Goal: Book appointment/travel/reservation

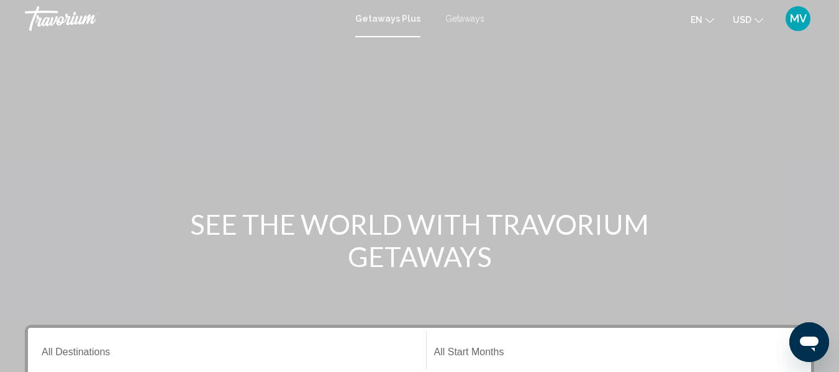
click at [469, 20] on span "Getaways" at bounding box center [464, 19] width 39 height 10
click at [136, 356] on input "Destination All Destinations" at bounding box center [227, 354] width 371 height 11
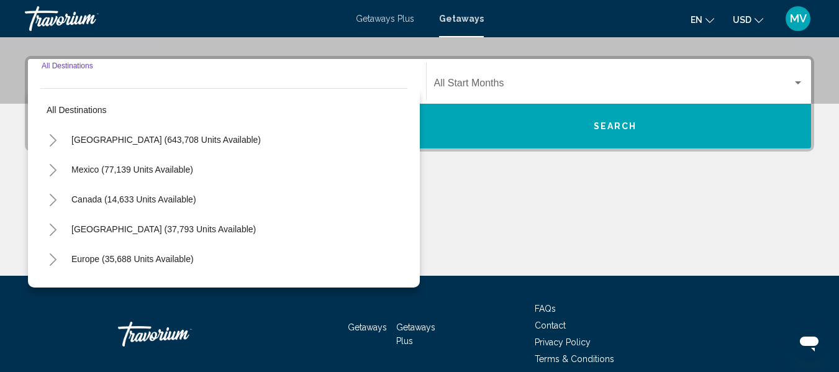
scroll to position [284, 0]
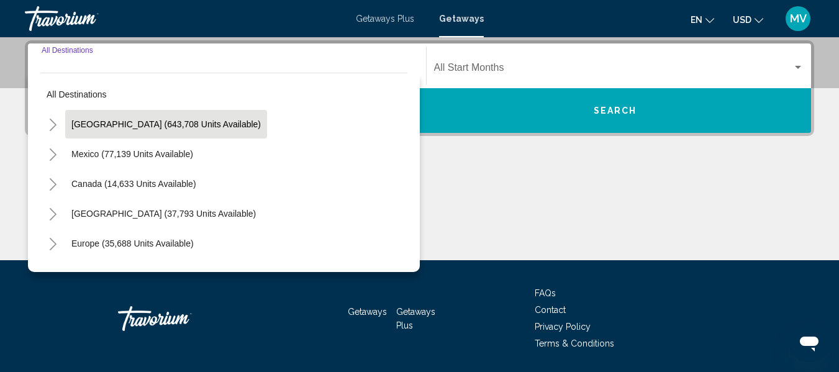
click at [169, 129] on span "[GEOGRAPHIC_DATA] (643,708 units available)" at bounding box center [165, 124] width 189 height 10
type input "**********"
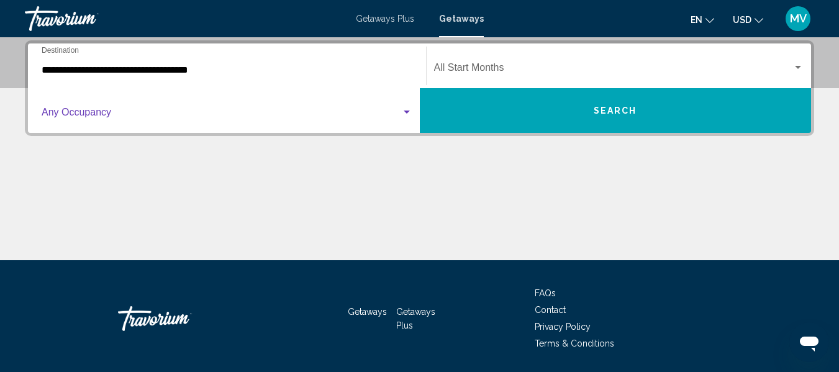
click at [408, 115] on div "Search widget" at bounding box center [406, 112] width 11 height 10
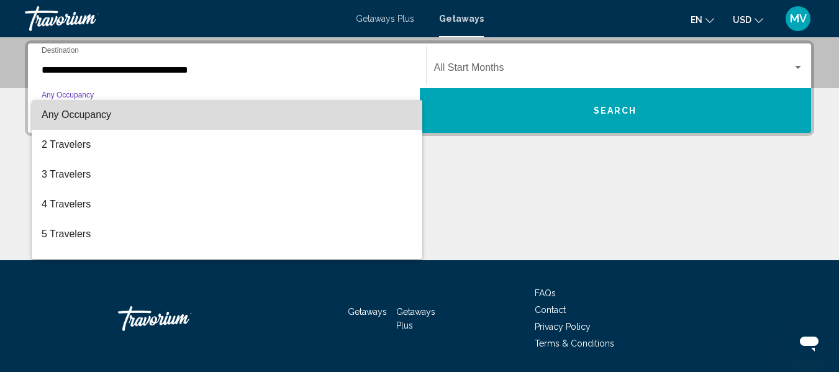
click at [408, 118] on mat-option "Any Occupancy" at bounding box center [227, 115] width 390 height 30
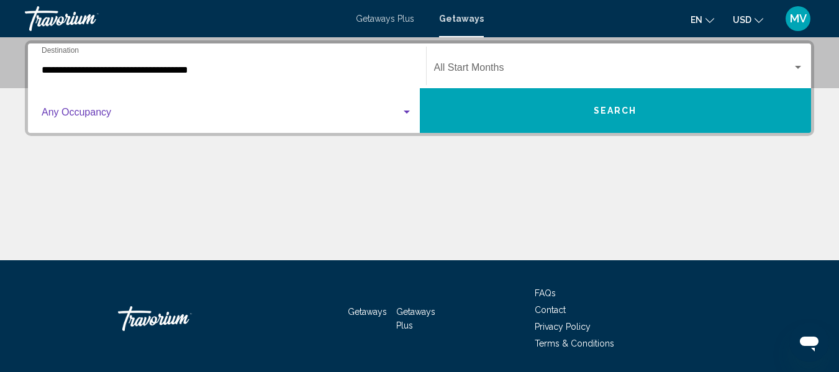
click at [802, 68] on div "Search widget" at bounding box center [797, 68] width 11 height 10
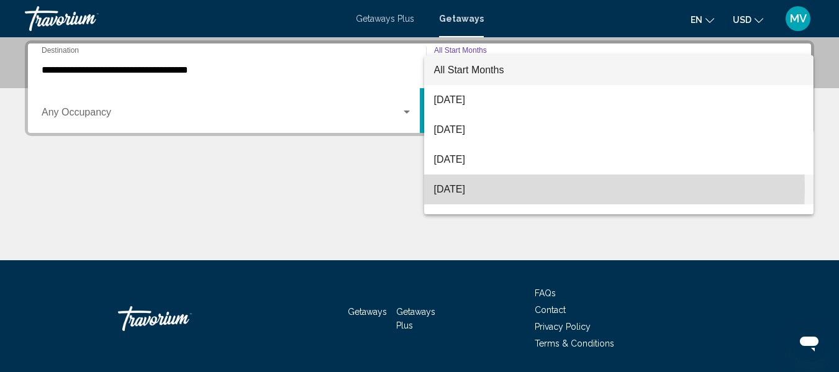
click at [460, 188] on span "[DATE]" at bounding box center [619, 189] width 370 height 30
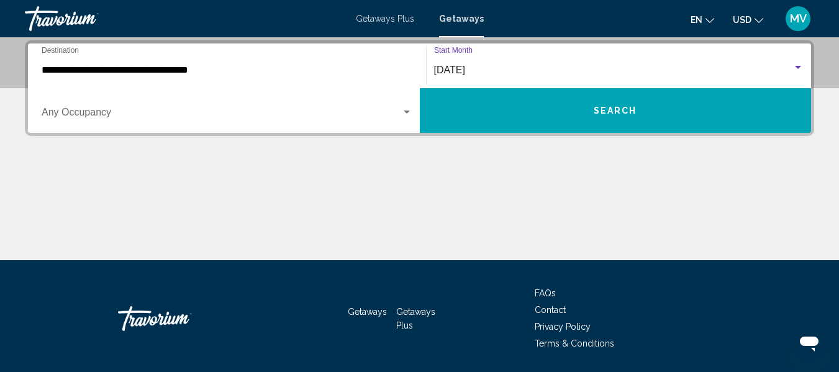
click at [608, 104] on button "Search" at bounding box center [616, 110] width 392 height 45
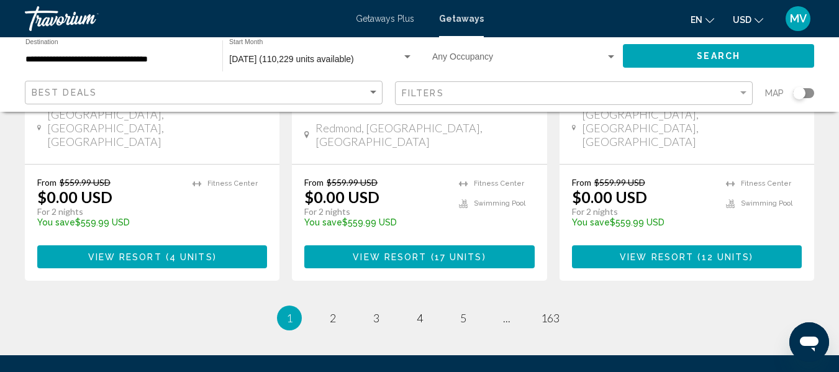
scroll to position [1764, 0]
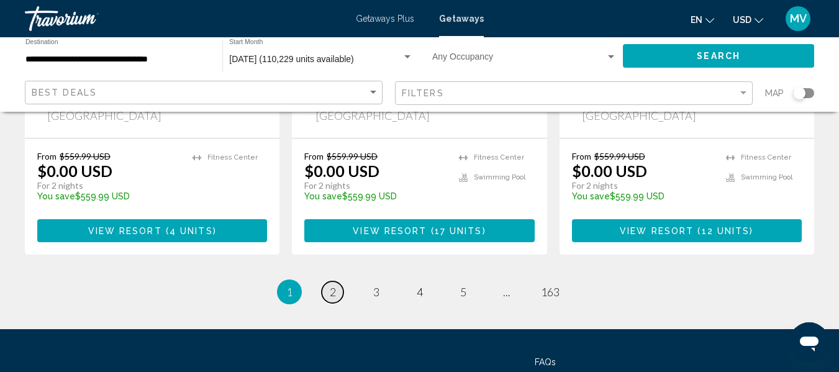
click at [330, 285] on span "2" at bounding box center [333, 292] width 6 height 14
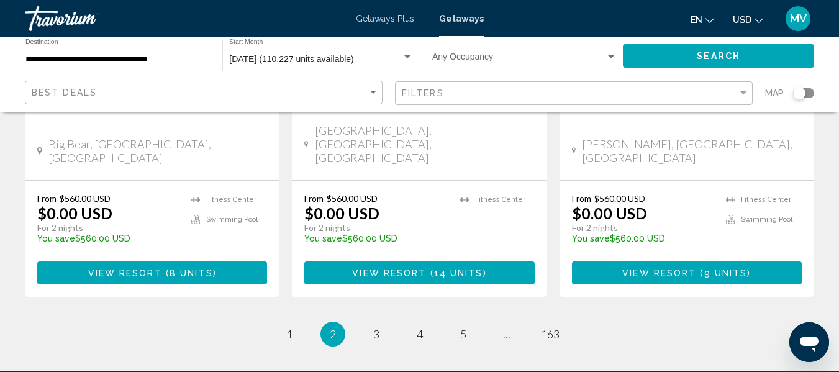
scroll to position [1784, 0]
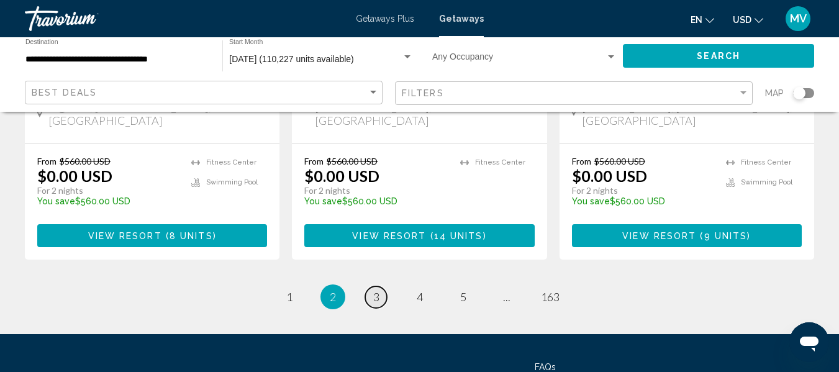
click at [374, 290] on span "3" at bounding box center [376, 297] width 6 height 14
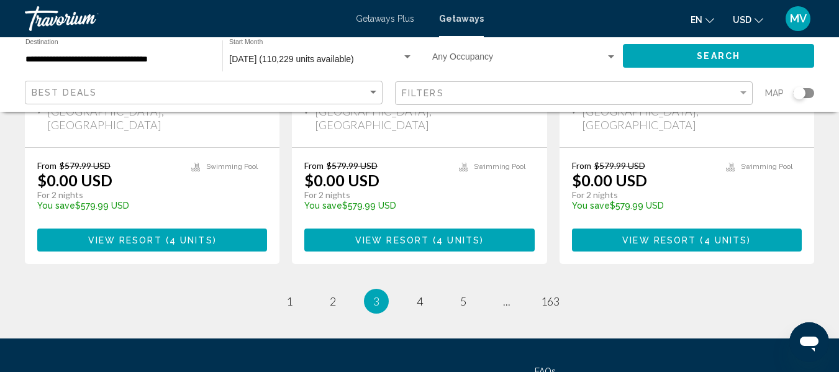
scroll to position [1764, 0]
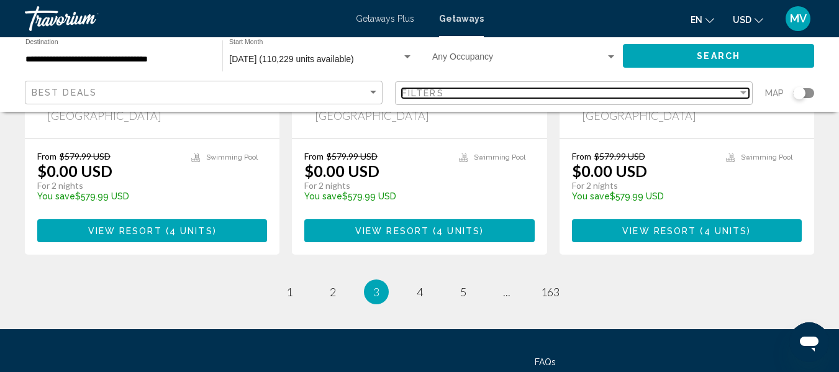
drag, startPoint x: 744, startPoint y: 93, endPoint x: 527, endPoint y: 96, distance: 216.7
click at [527, 96] on div "Filters" at bounding box center [570, 93] width 336 height 10
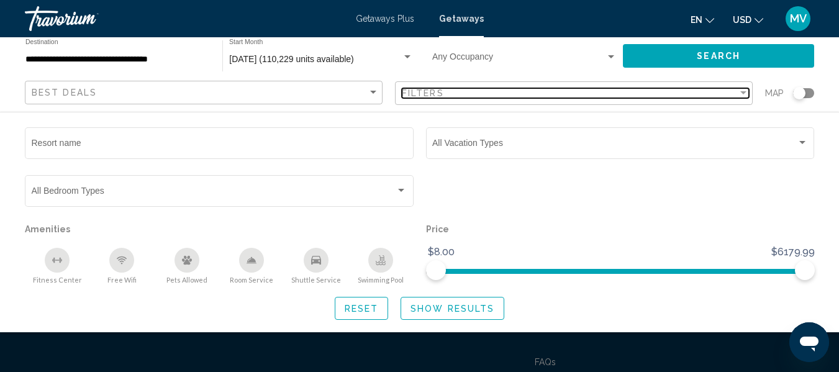
click at [742, 94] on div "Filter" at bounding box center [743, 92] width 6 height 3
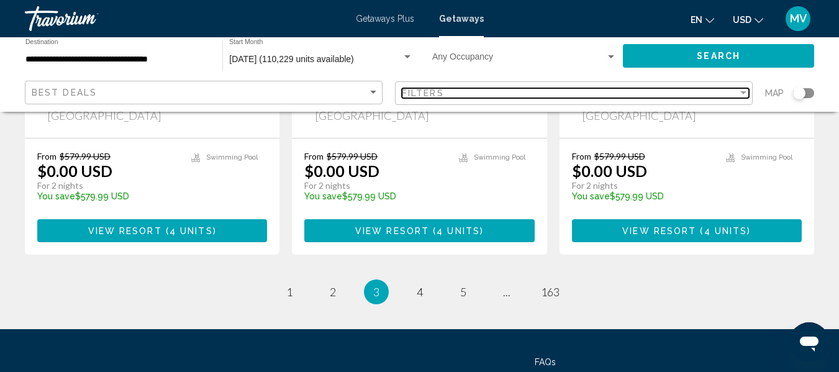
click at [742, 94] on div "Filter" at bounding box center [743, 92] width 6 height 3
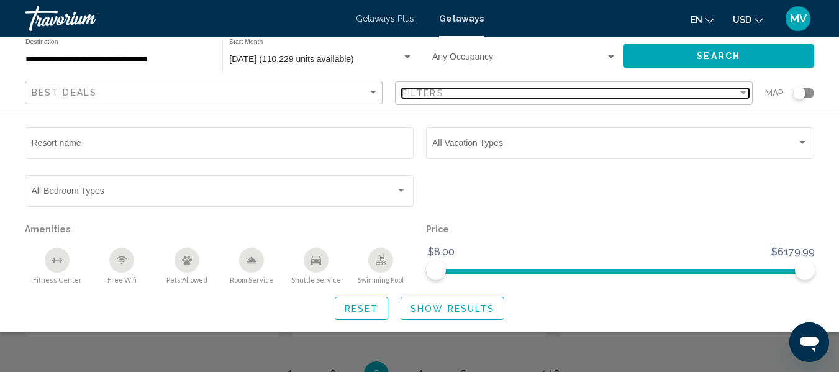
scroll to position [1650, 0]
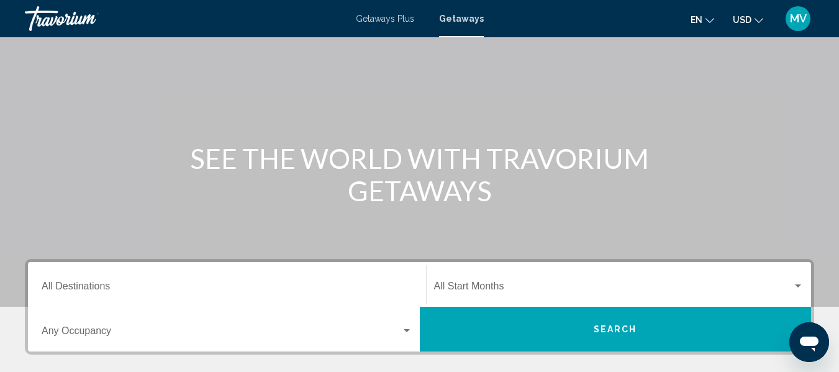
scroll to position [74, 0]
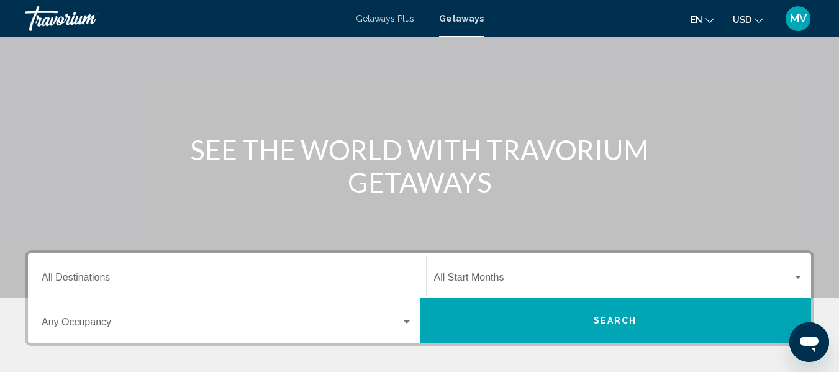
click at [233, 264] on div "Destination All Destinations" at bounding box center [227, 275] width 371 height 39
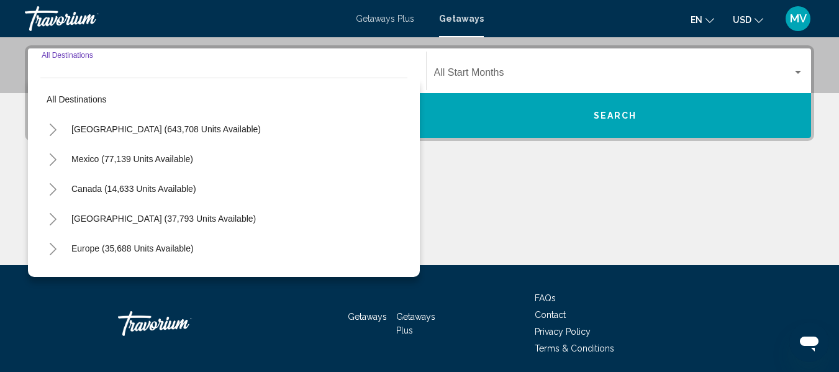
scroll to position [284, 0]
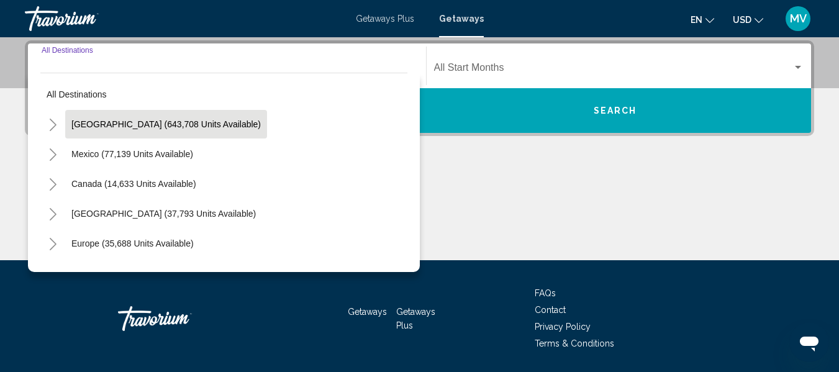
click at [171, 127] on span "[GEOGRAPHIC_DATA] (643,708 units available)" at bounding box center [165, 124] width 189 height 10
type input "**********"
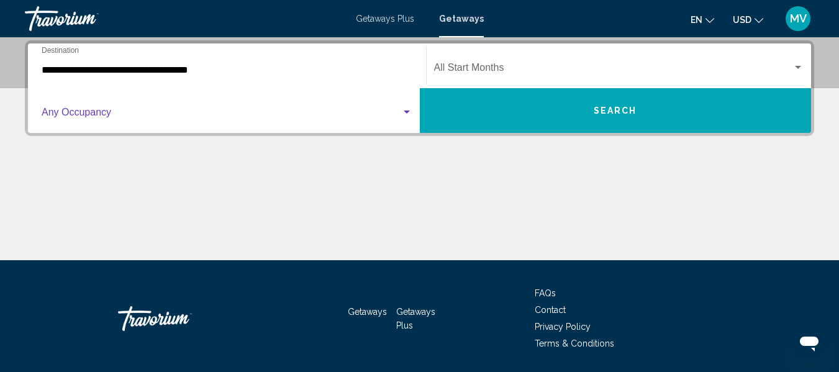
click at [158, 115] on span "Search widget" at bounding box center [221, 114] width 359 height 11
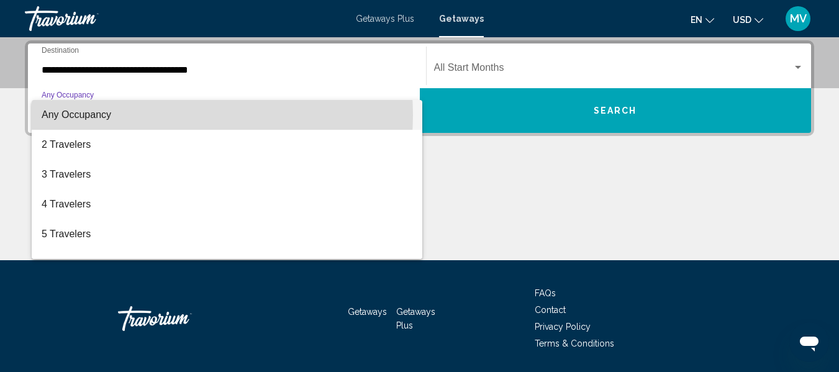
click at [159, 115] on span "Any Occupancy" at bounding box center [227, 115] width 371 height 30
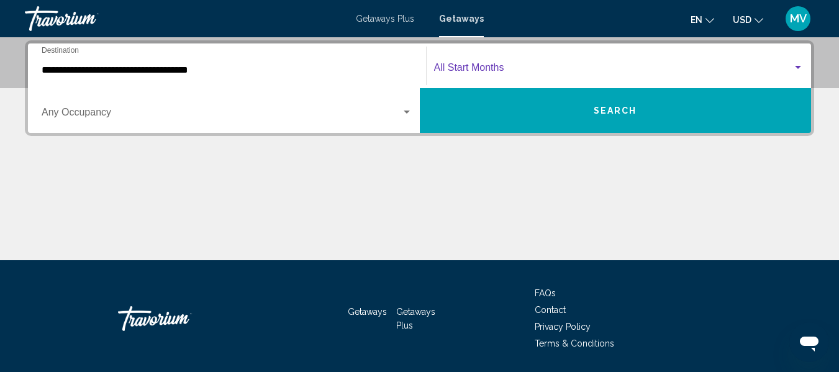
drag, startPoint x: 517, startPoint y: 65, endPoint x: 488, endPoint y: 69, distance: 28.8
click at [488, 69] on span "Search widget" at bounding box center [613, 70] width 359 height 11
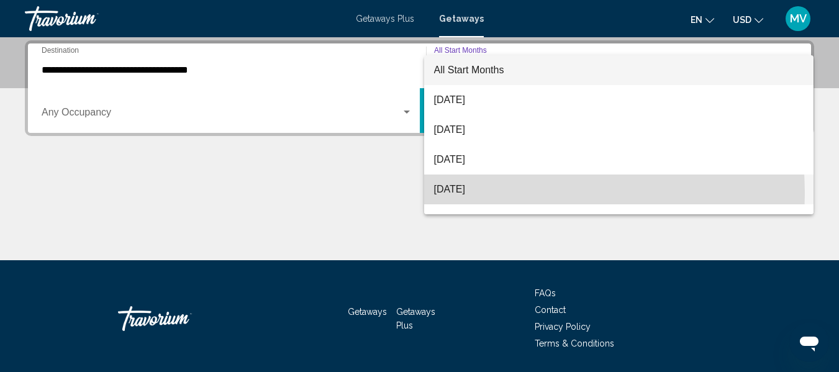
click at [486, 194] on span "[DATE]" at bounding box center [619, 189] width 370 height 30
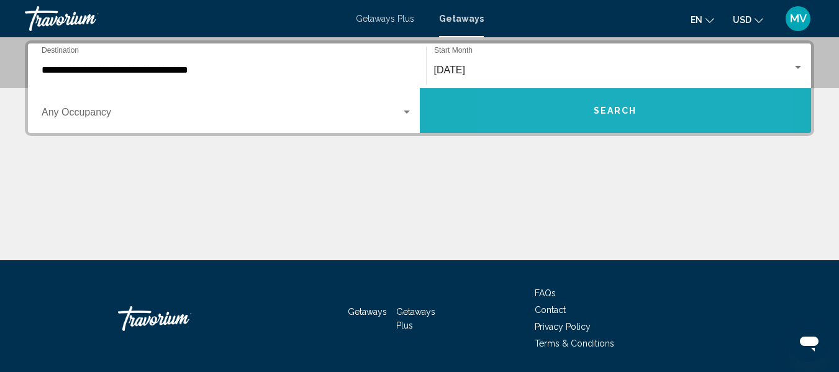
click at [566, 104] on button "Search" at bounding box center [616, 110] width 392 height 45
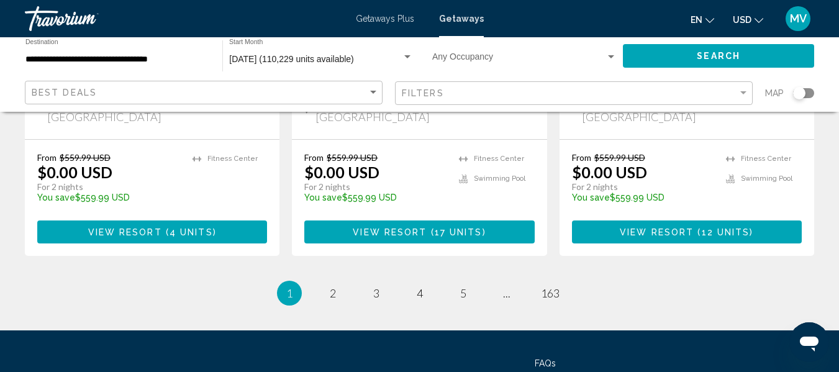
scroll to position [1764, 0]
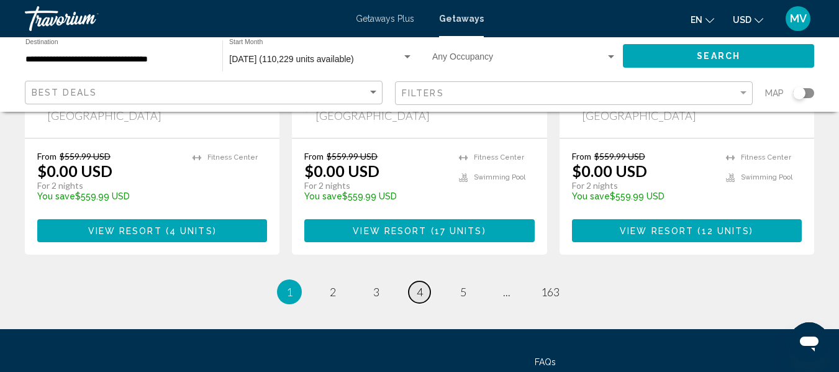
click at [418, 285] on span "4" at bounding box center [420, 292] width 6 height 14
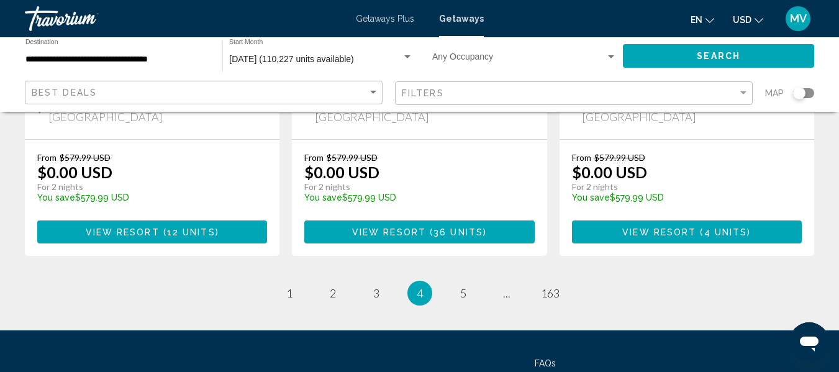
scroll to position [1764, 0]
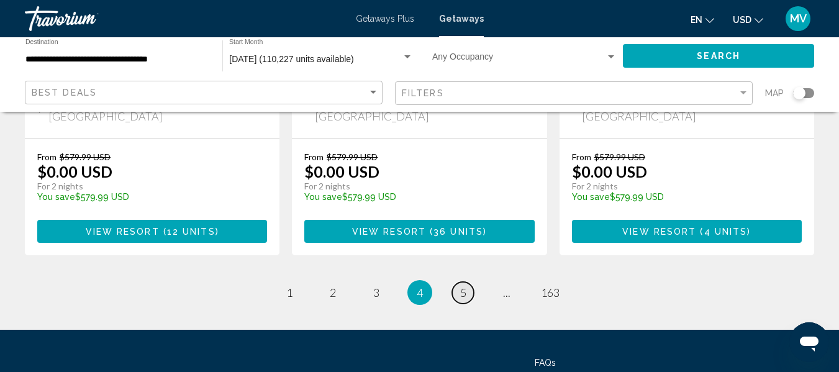
click at [464, 286] on span "5" at bounding box center [463, 293] width 6 height 14
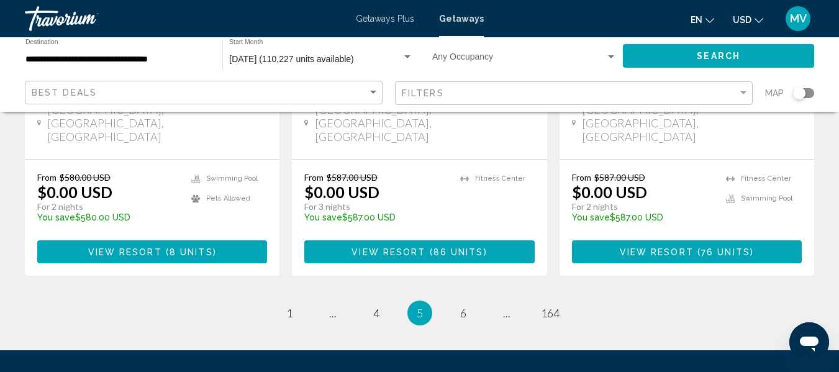
scroll to position [1746, 0]
